Goal: Information Seeking & Learning: Learn about a topic

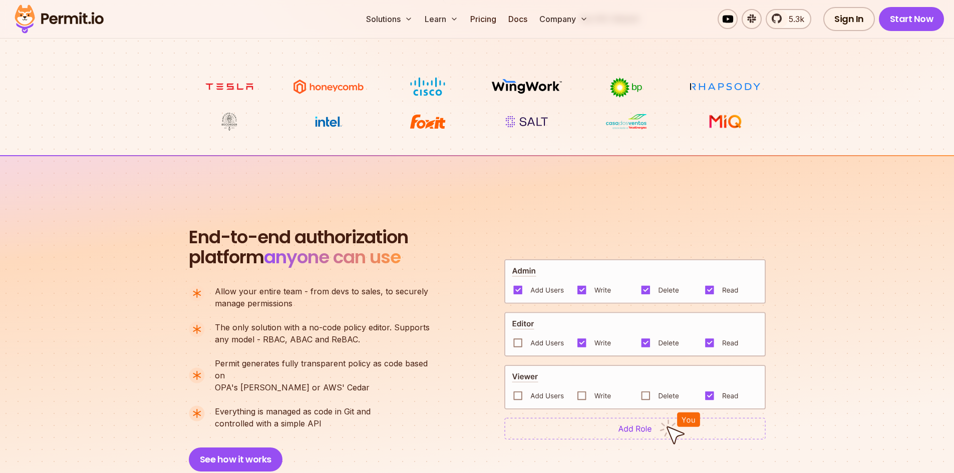
scroll to position [551, 0]
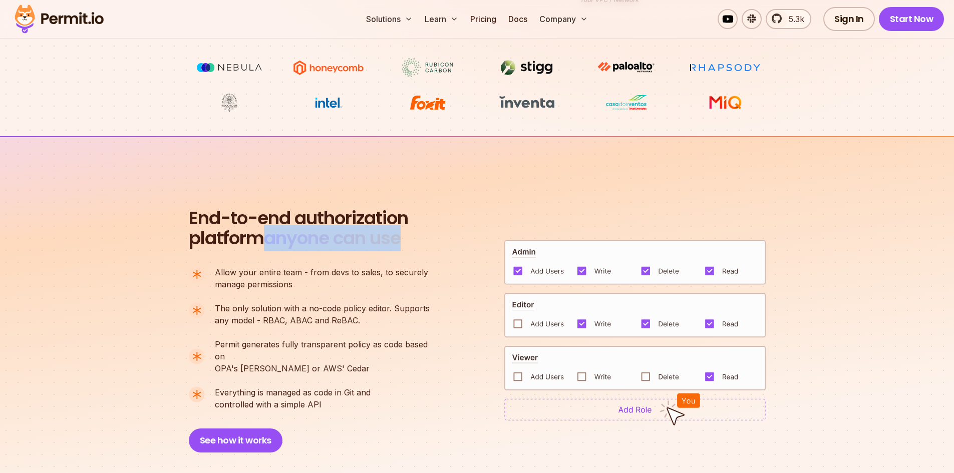
drag, startPoint x: 267, startPoint y: 238, endPoint x: 413, endPoint y: 245, distance: 145.9
click at [413, 245] on div "End-to-end authorization platform anyone can use A no-code authorization platfo…" at bounding box center [314, 330] width 250 height 244
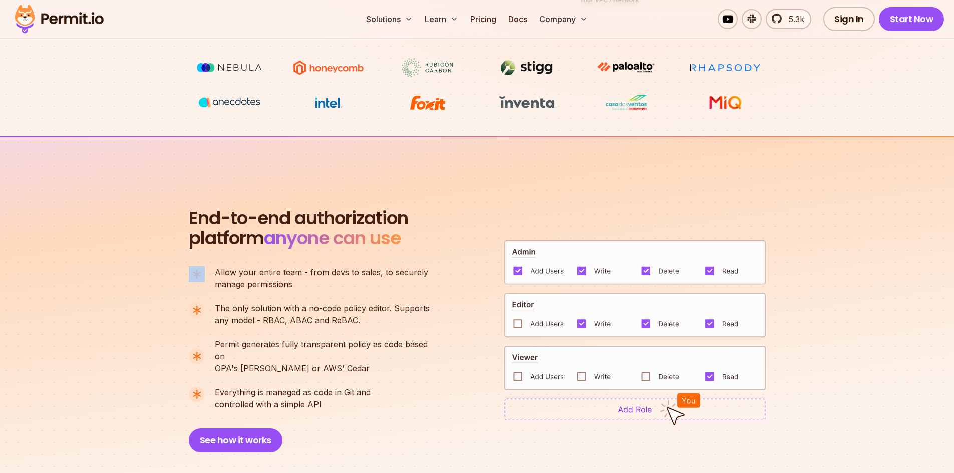
click at [413, 245] on div "End-to-end authorization platform anyone can use A no-code authorization platfo…" at bounding box center [314, 330] width 250 height 244
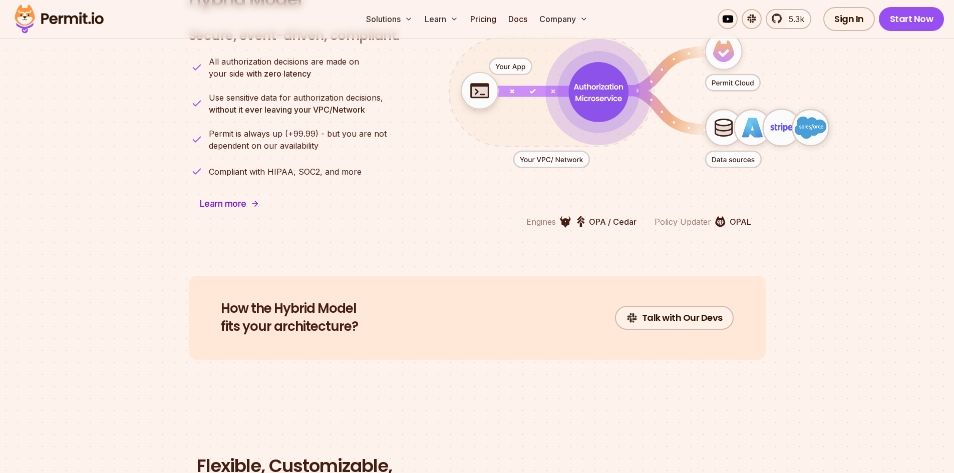
scroll to position [2503, 0]
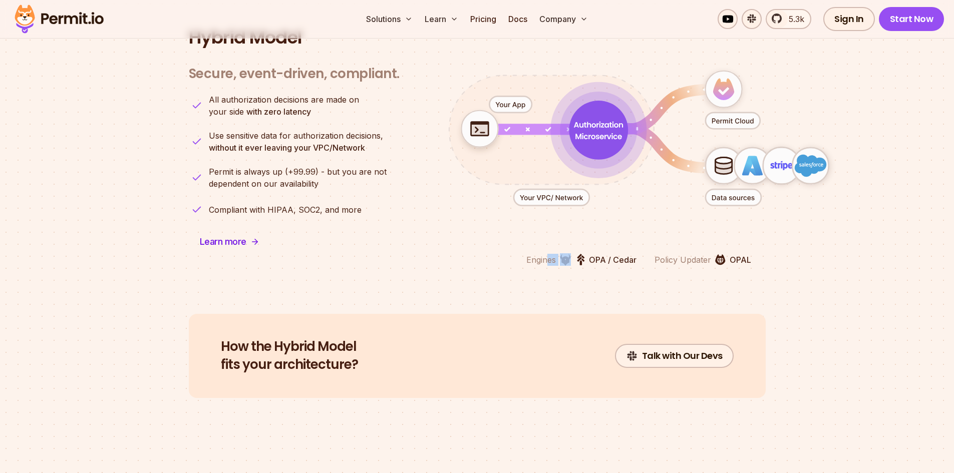
drag, startPoint x: 545, startPoint y: 246, endPoint x: 567, endPoint y: 244, distance: 22.2
click at [567, 253] on div "Engines OPA / Cedar" at bounding box center [581, 259] width 110 height 13
click at [479, 256] on section "Hybrid Model Secure, event-driven, compliant. Engines OPA / Cedar Policy Update…" at bounding box center [477, 146] width 954 height 334
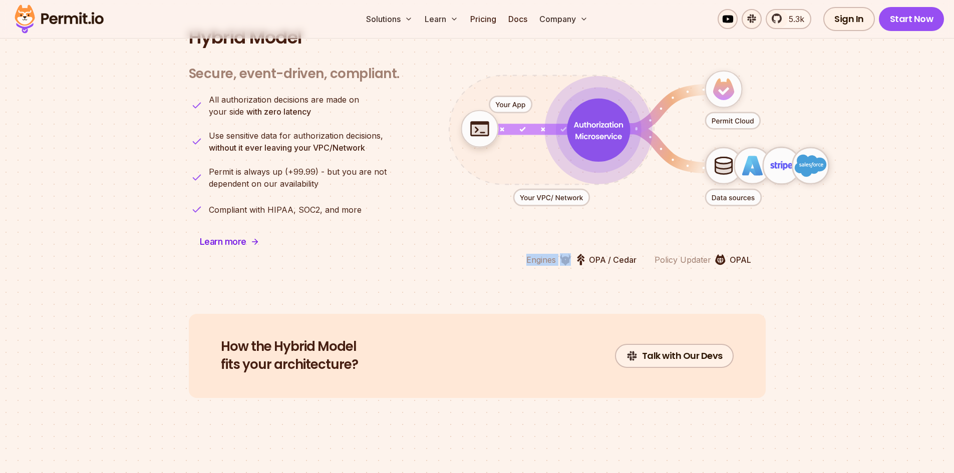
drag, startPoint x: 482, startPoint y: 249, endPoint x: 585, endPoint y: 241, distance: 103.4
click at [585, 241] on div "Engines OPA / Cedar Policy Updater OPAL" at bounding box center [639, 160] width 443 height 212
click at [514, 242] on div "Engines OPA / Cedar Policy Updater OPAL" at bounding box center [639, 160] width 443 height 212
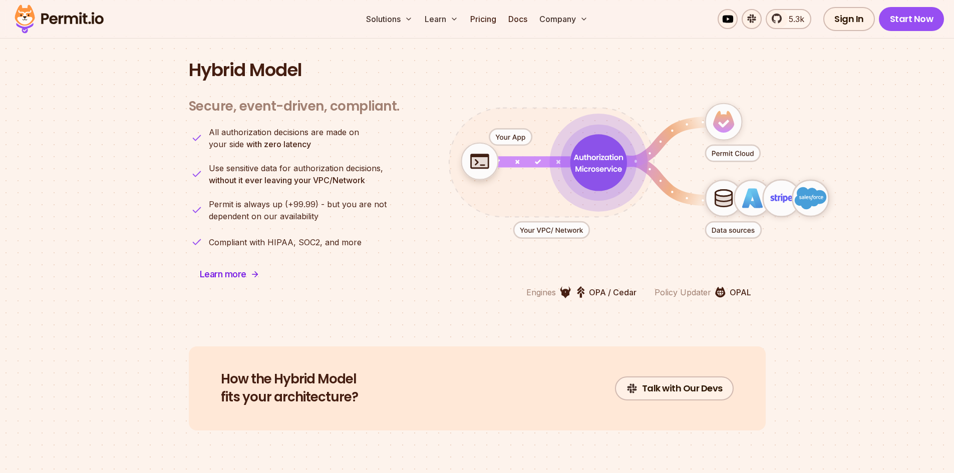
scroll to position [2453, 0]
